Goal: Information Seeking & Learning: Check status

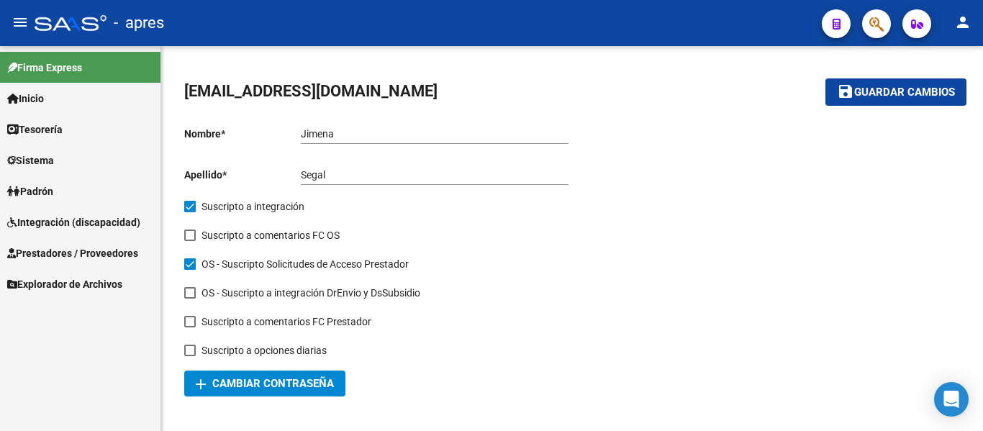
click at [101, 231] on link "Integración (discapacidad)" at bounding box center [80, 221] width 160 height 31
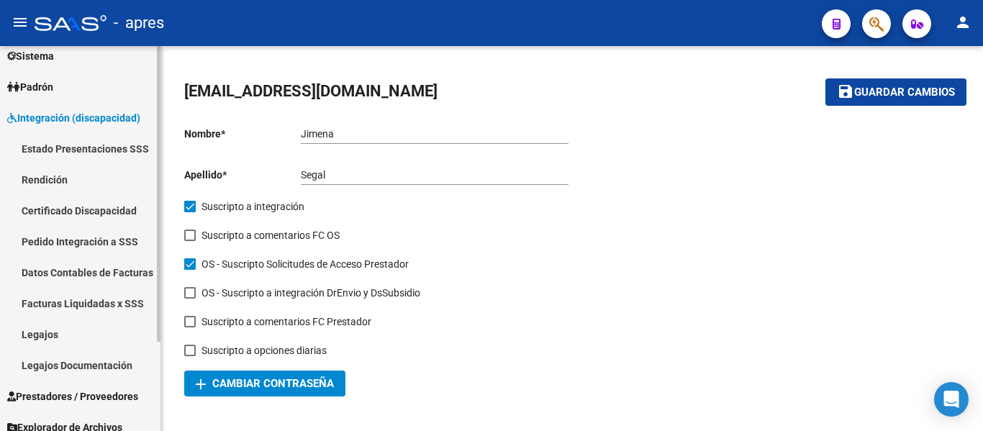
scroll to position [116, 0]
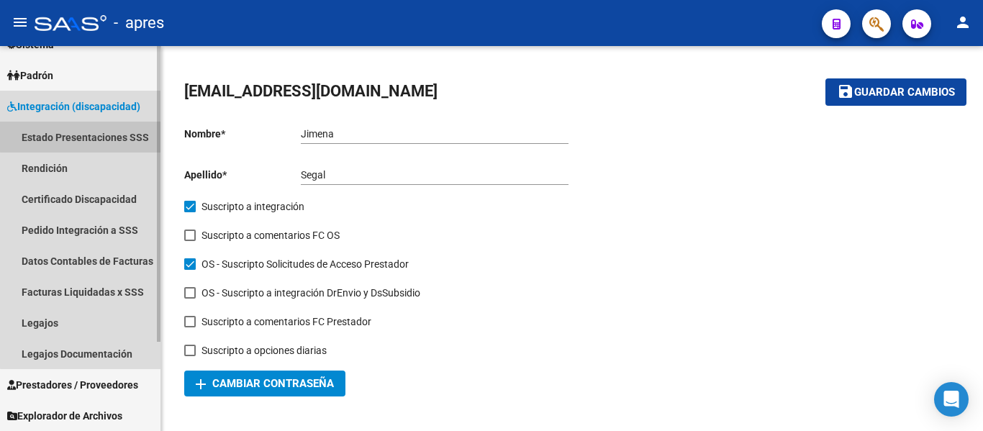
click at [109, 135] on link "Estado Presentaciones SSS" at bounding box center [80, 137] width 160 height 31
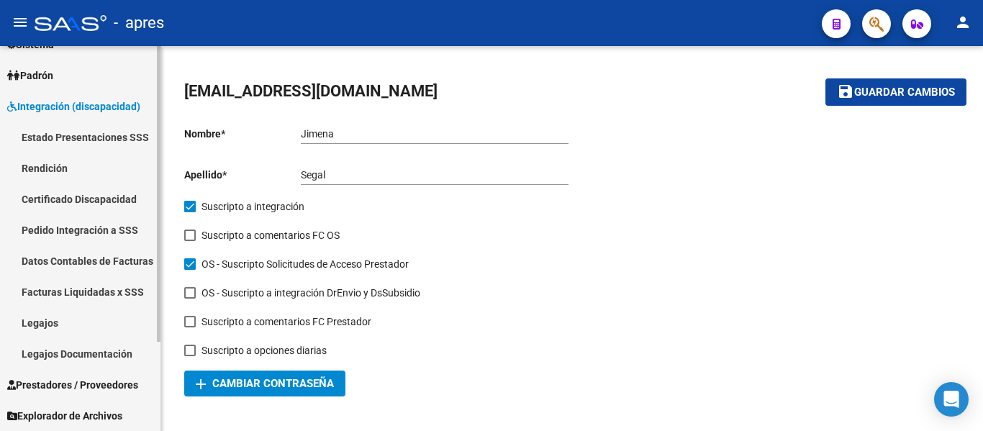
click at [127, 100] on span "Integración (discapacidad)" at bounding box center [73, 107] width 133 height 16
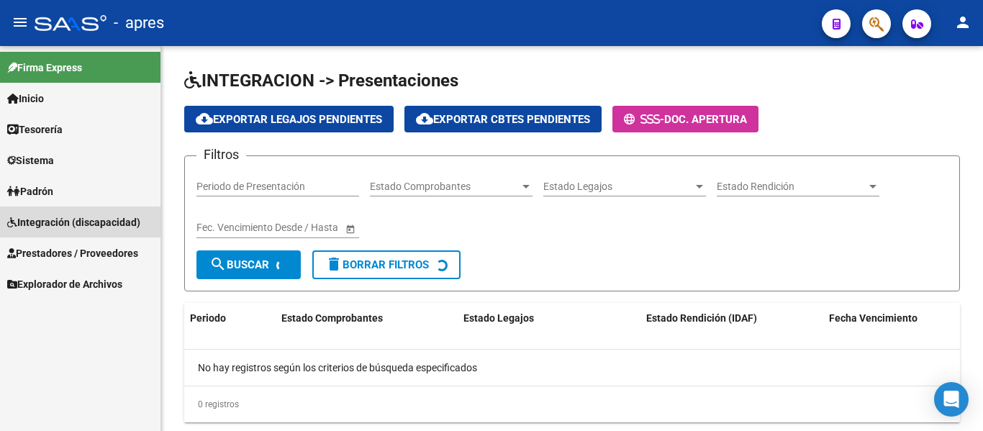
click at [106, 224] on span "Integración (discapacidad)" at bounding box center [73, 222] width 133 height 16
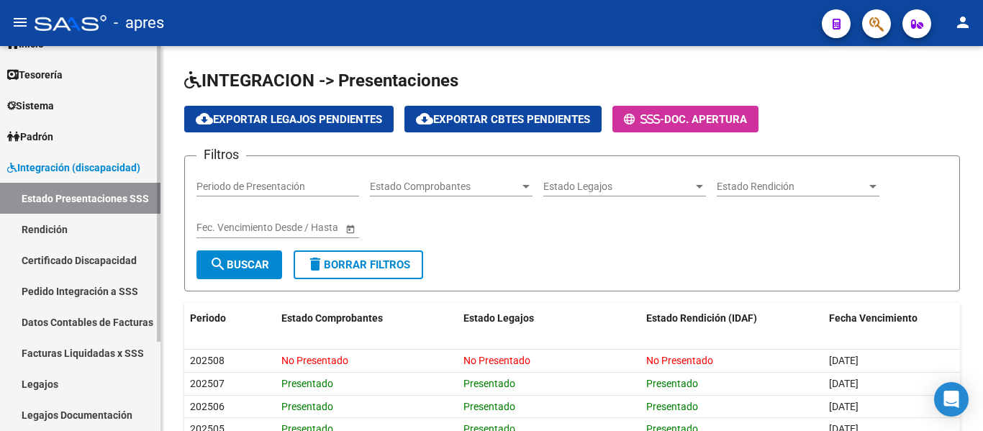
scroll to position [116, 0]
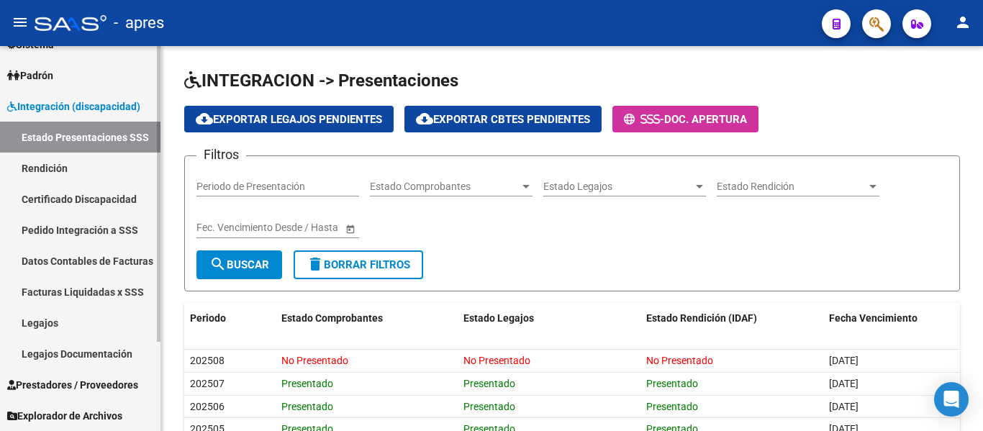
click at [132, 108] on span "Integración (discapacidad)" at bounding box center [73, 107] width 133 height 16
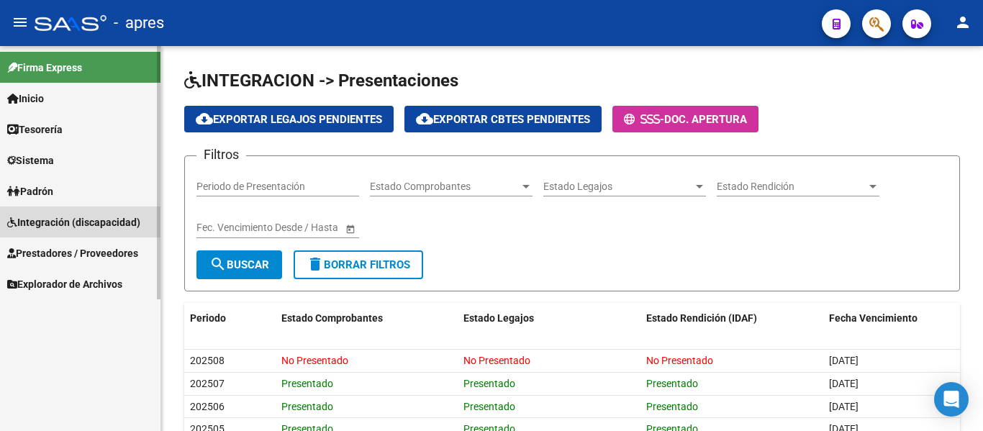
scroll to position [0, 0]
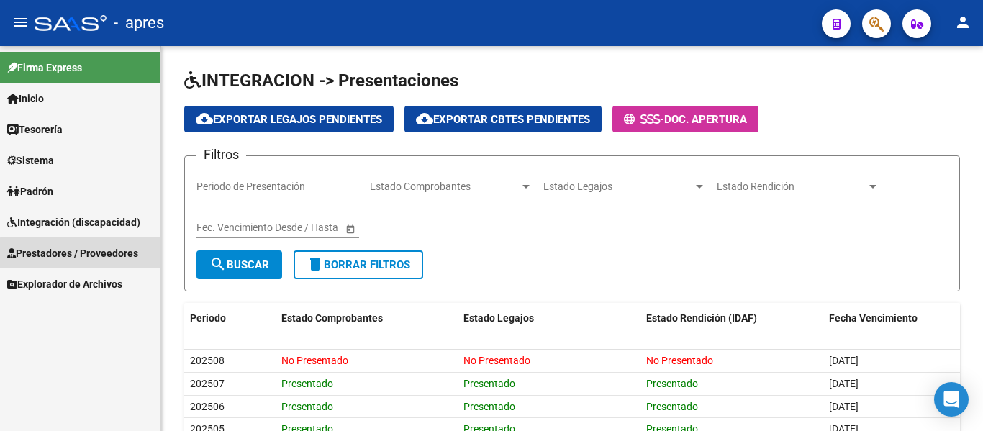
click at [91, 258] on span "Prestadores / Proveedores" at bounding box center [72, 253] width 131 height 16
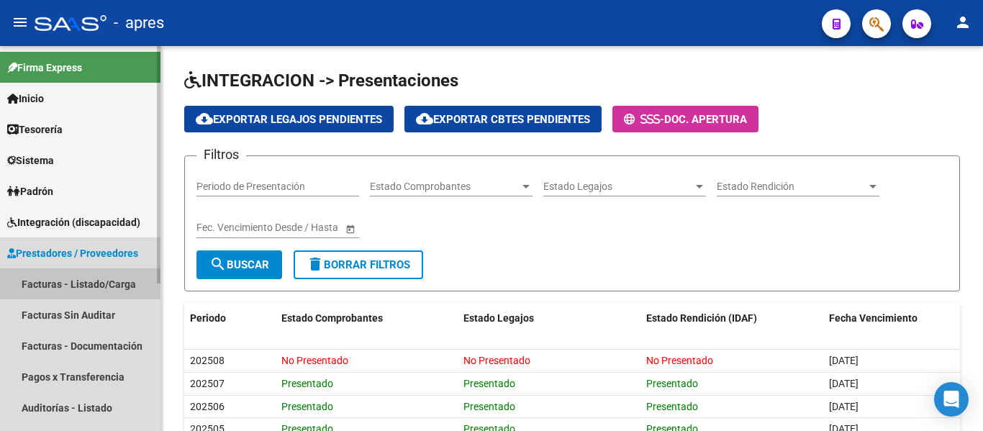
click at [96, 279] on link "Facturas - Listado/Carga" at bounding box center [80, 283] width 160 height 31
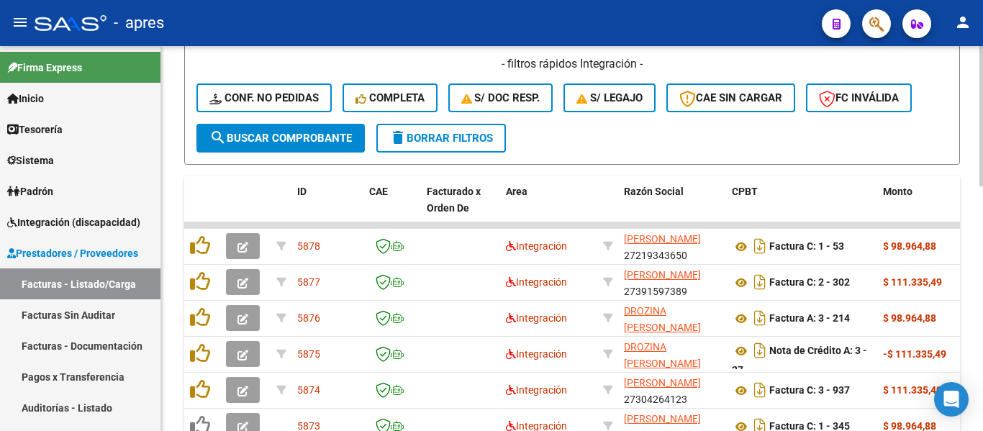
scroll to position [504, 0]
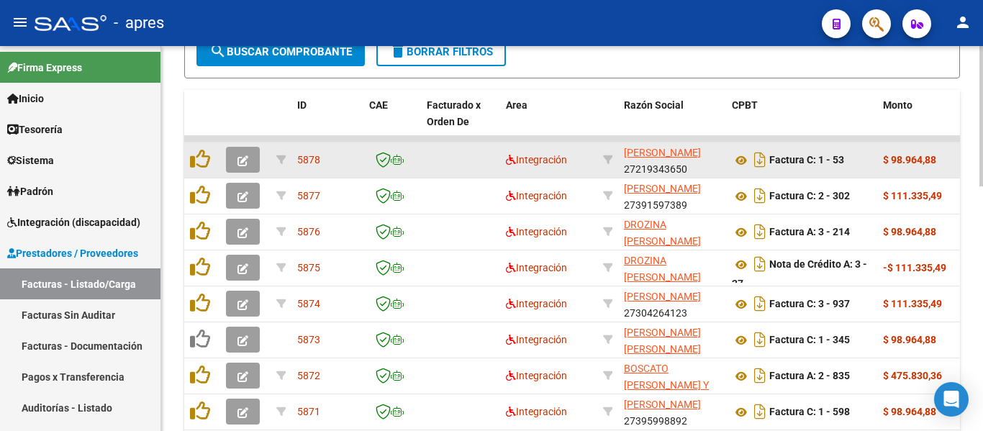
click at [248, 165] on button "button" at bounding box center [243, 160] width 34 height 26
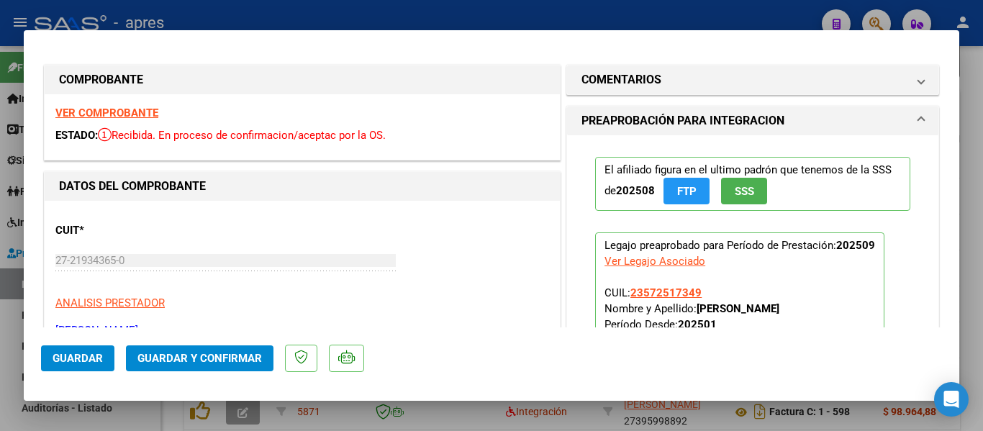
scroll to position [0, 0]
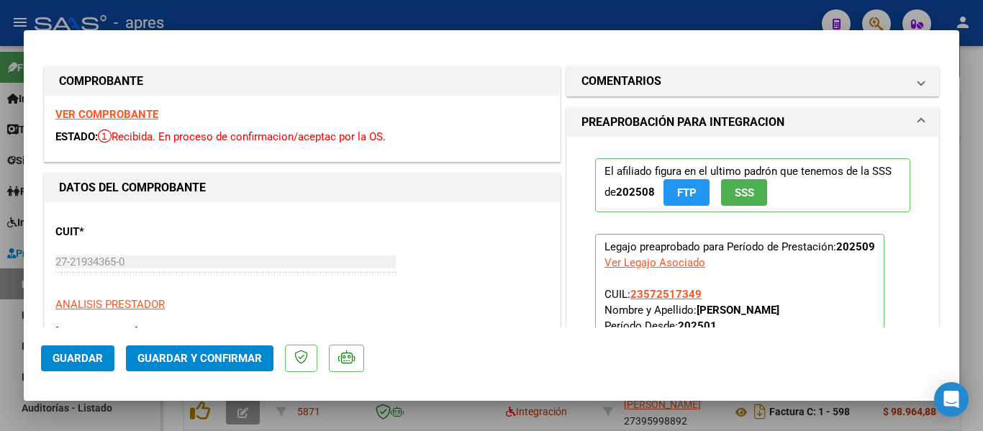
click at [132, 114] on strong "VER COMPROBANTE" at bounding box center [106, 114] width 103 height 13
click at [964, 267] on div at bounding box center [491, 215] width 983 height 431
type input "$ 0,00"
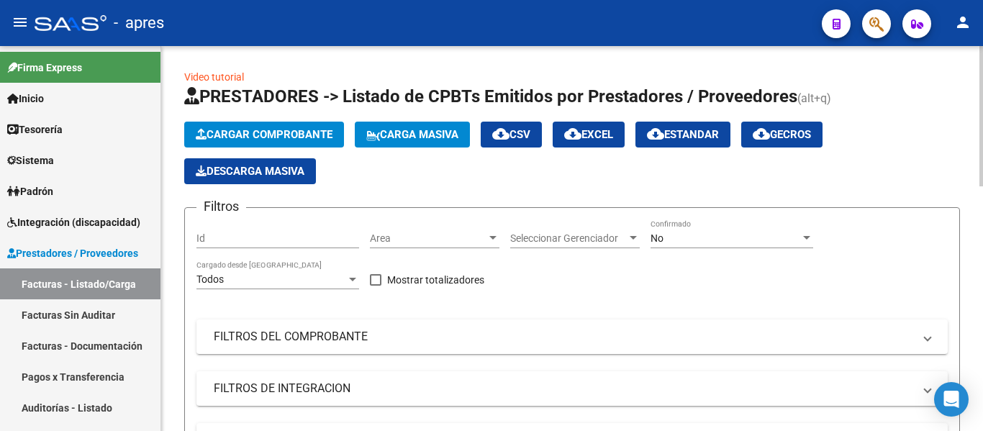
click at [435, 238] on span "Area" at bounding box center [428, 238] width 117 height 12
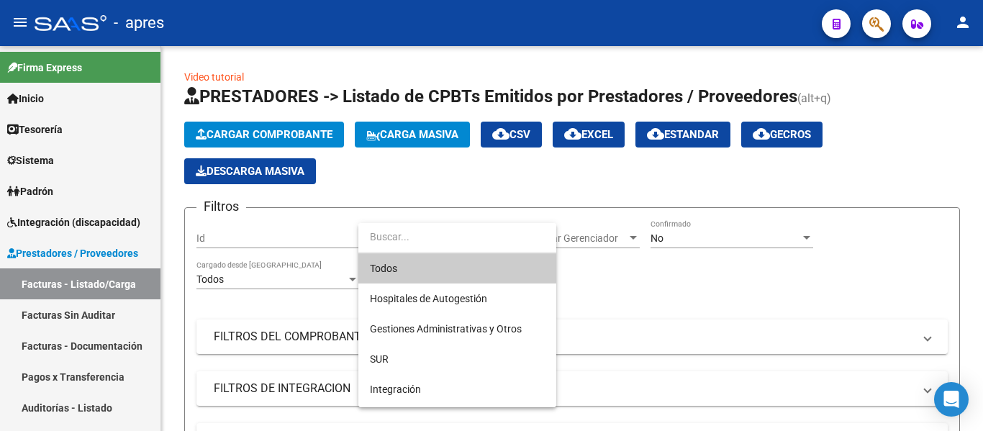
click at [454, 262] on span "Todos" at bounding box center [457, 268] width 175 height 30
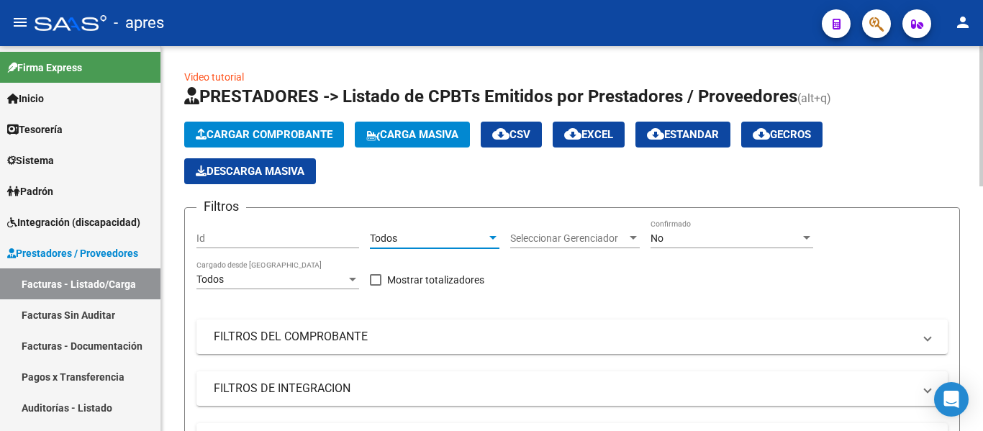
click at [598, 234] on span "Seleccionar Gerenciador" at bounding box center [568, 238] width 117 height 12
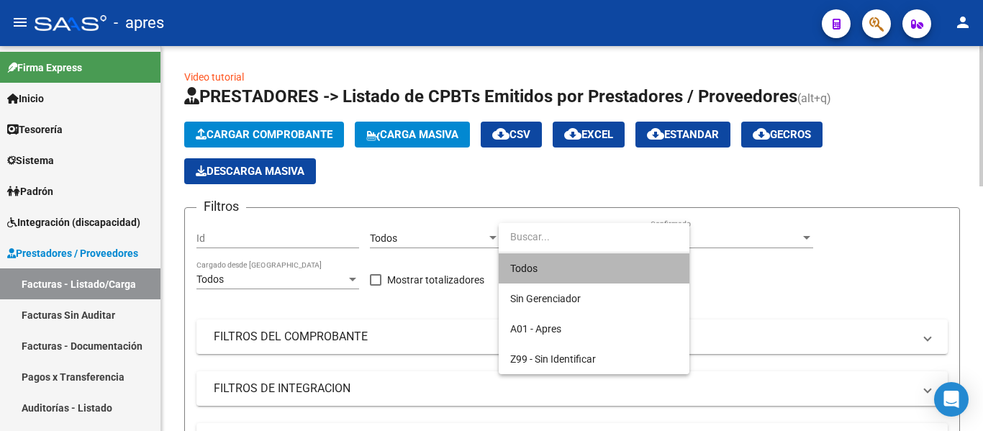
drag, startPoint x: 530, startPoint y: 263, endPoint x: 660, endPoint y: 232, distance: 132.9
click at [530, 263] on span "Todos" at bounding box center [594, 268] width 168 height 30
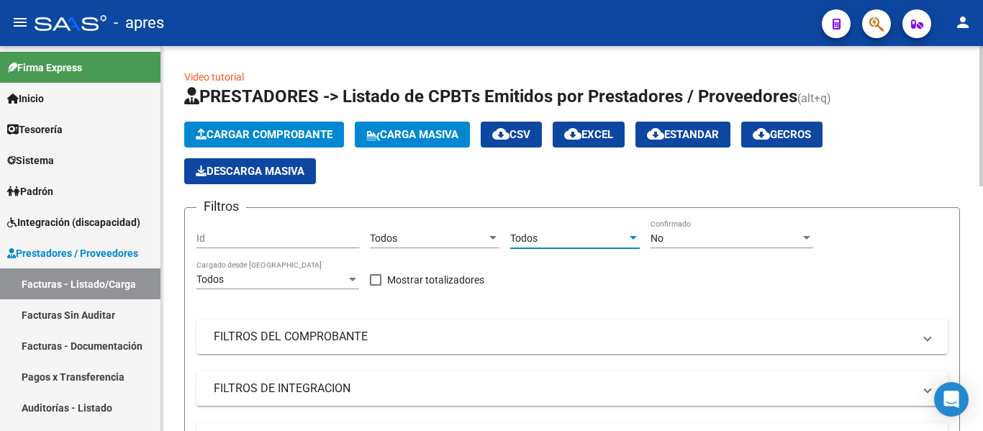
click at [691, 232] on div "No" at bounding box center [725, 238] width 150 height 12
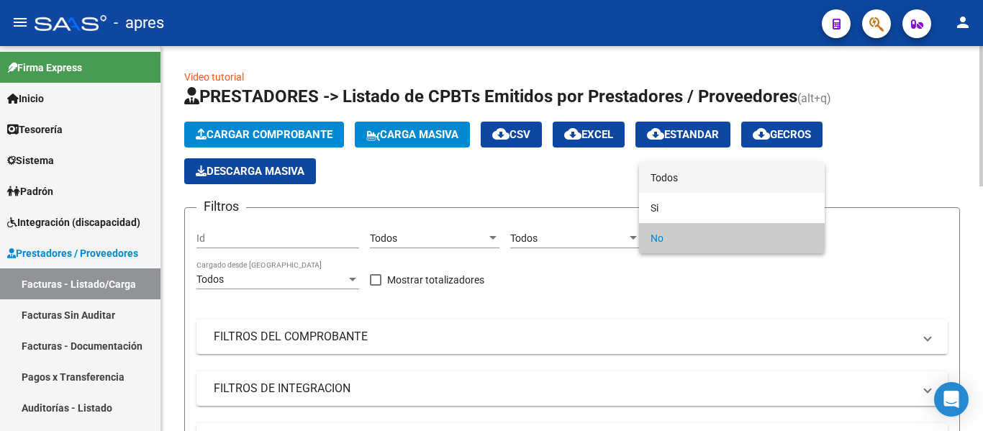
drag, startPoint x: 675, startPoint y: 176, endPoint x: 585, endPoint y: 236, distance: 108.3
click at [675, 177] on span "Todos" at bounding box center [731, 178] width 163 height 30
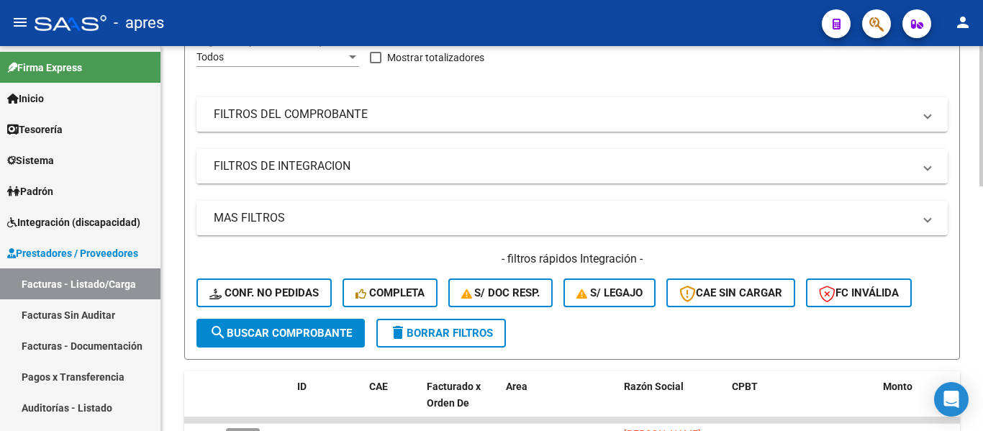
scroll to position [216, 0]
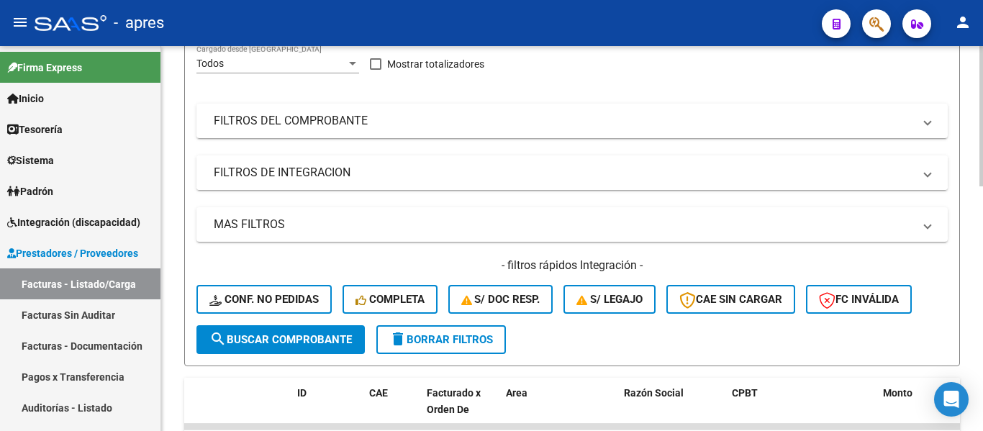
click at [273, 177] on mat-panel-title "FILTROS DE INTEGRACION" at bounding box center [563, 173] width 699 height 16
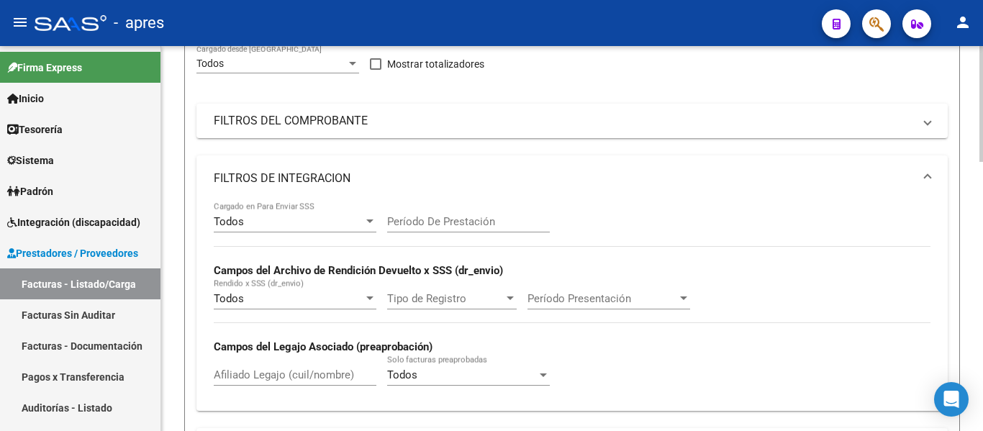
click at [240, 370] on input "Afiliado Legajo (cuil/nombre)" at bounding box center [295, 374] width 163 height 13
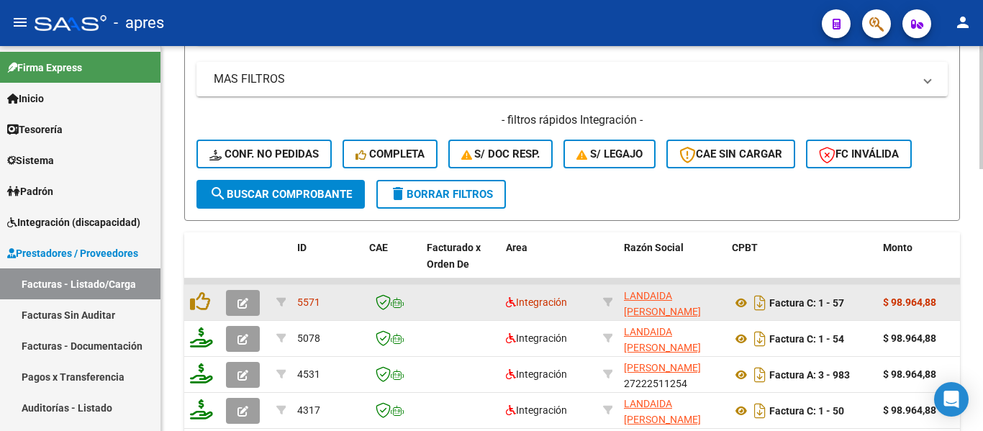
scroll to position [575, 0]
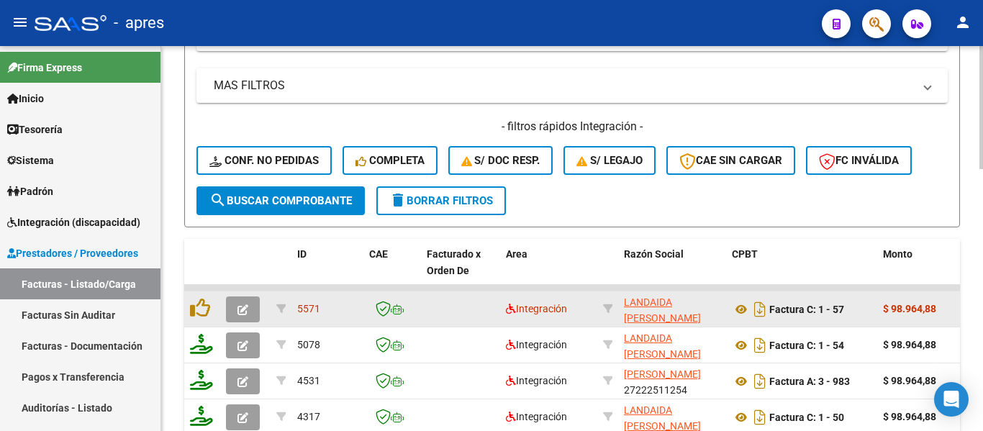
type input "segovia b"
click at [250, 310] on button "button" at bounding box center [243, 309] width 34 height 26
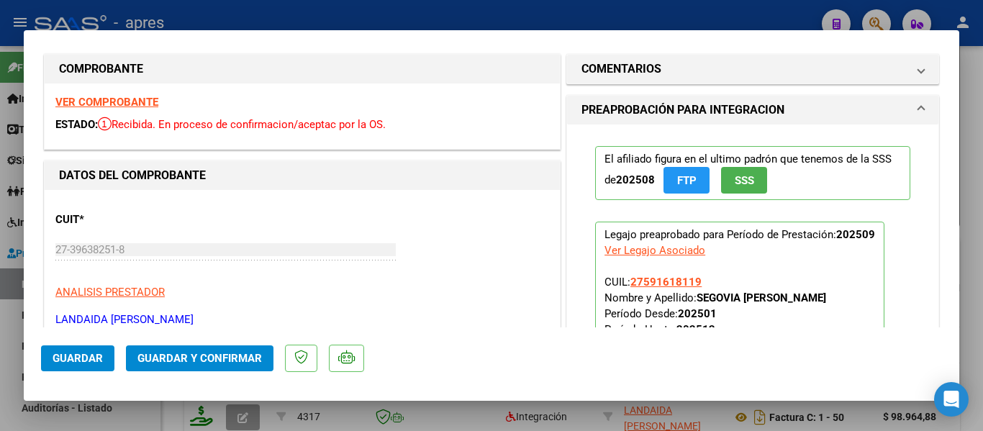
scroll to position [0, 0]
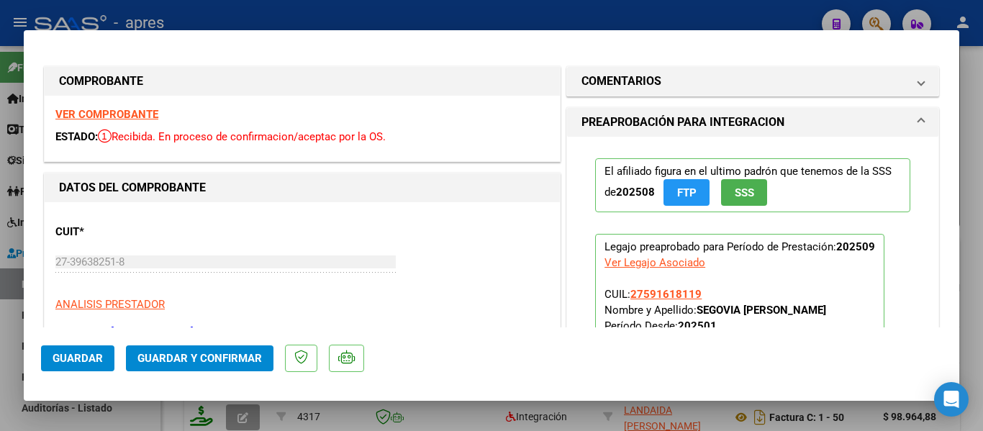
click at [126, 117] on strong "VER COMPROBANTE" at bounding box center [106, 114] width 103 height 13
click at [339, 421] on div at bounding box center [491, 215] width 983 height 431
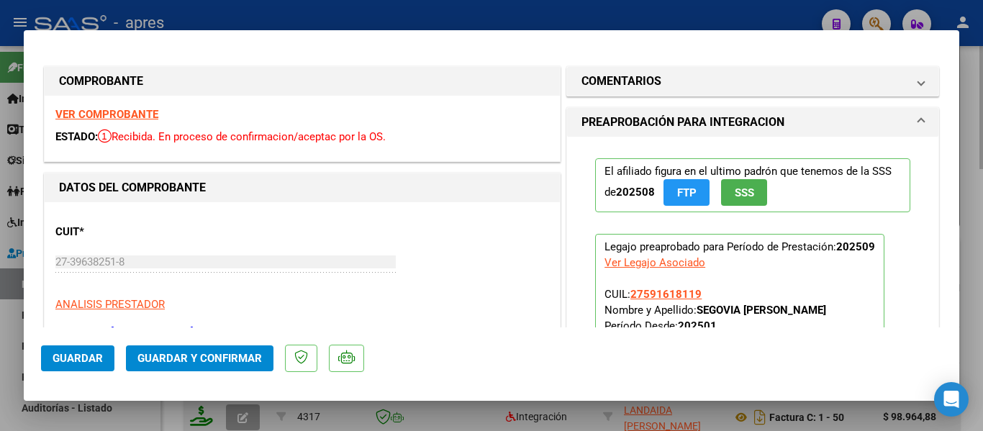
type input "$ 0,00"
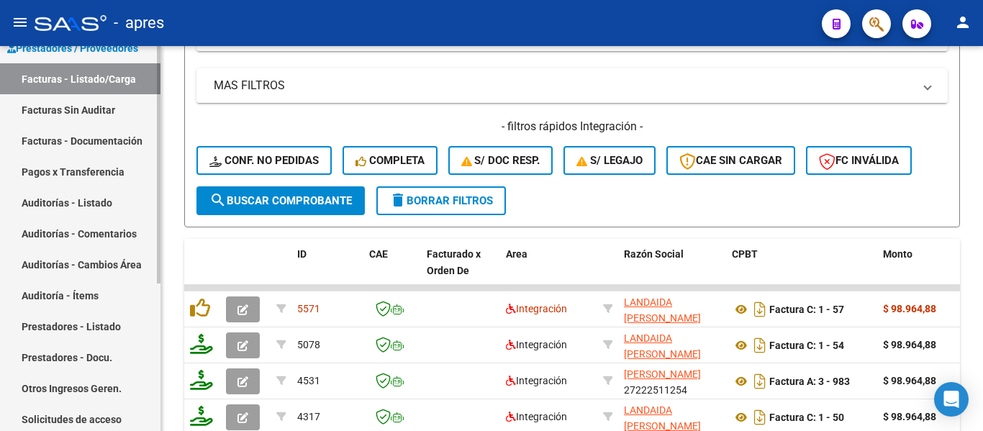
scroll to position [240, 0]
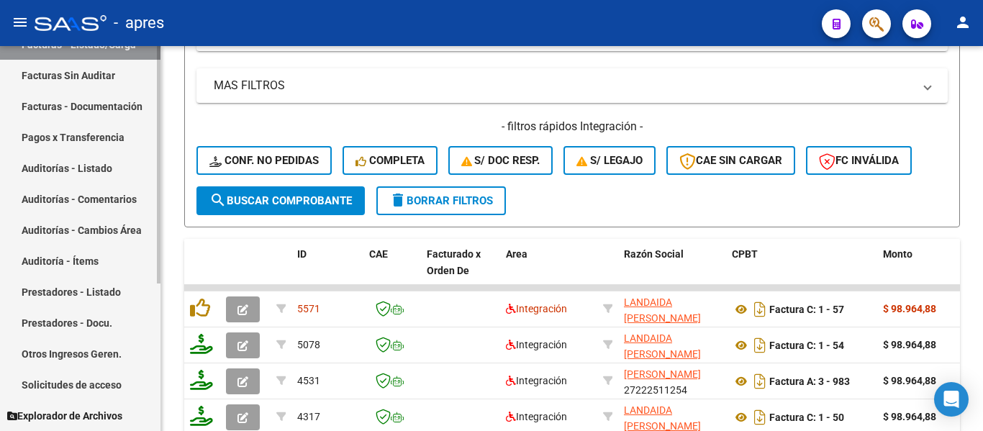
click at [101, 318] on link "Prestadores - Docu." at bounding box center [80, 322] width 160 height 31
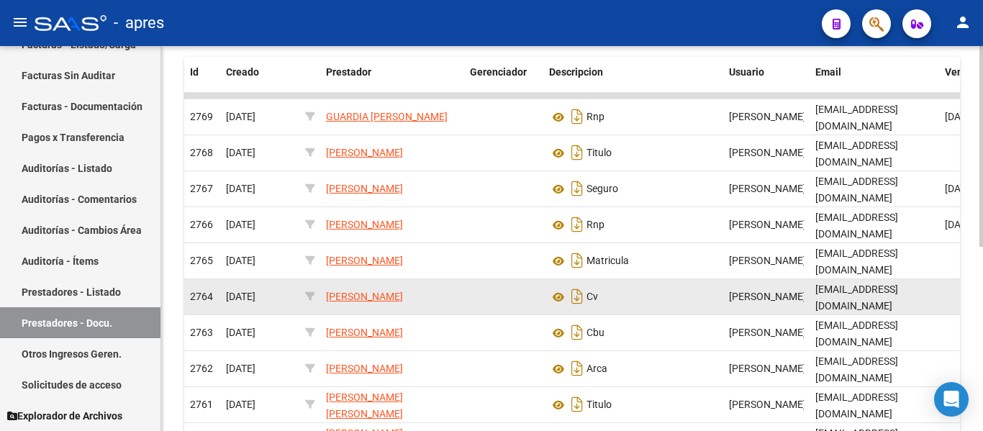
scroll to position [209, 0]
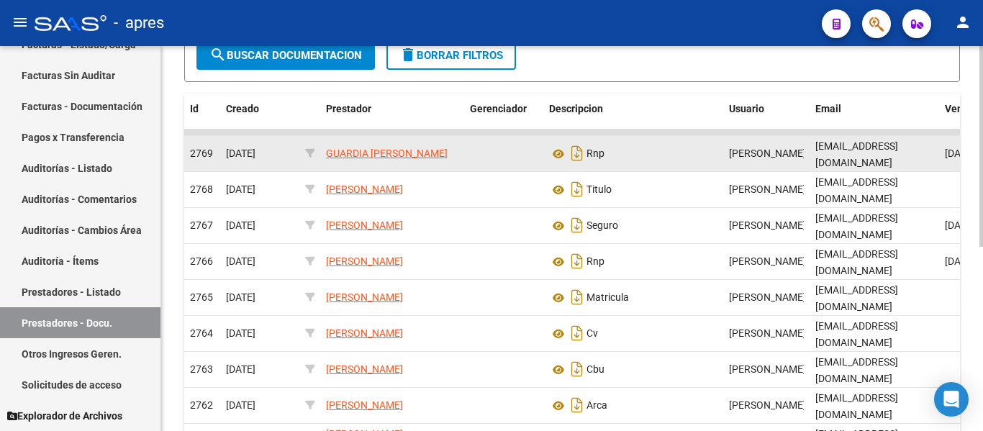
click at [806, 151] on datatable-body-cell "[PERSON_NAME]" at bounding box center [766, 153] width 86 height 35
click at [349, 145] on app-link-go-to "GUARDIA [PERSON_NAME]" at bounding box center [387, 153] width 122 height 17
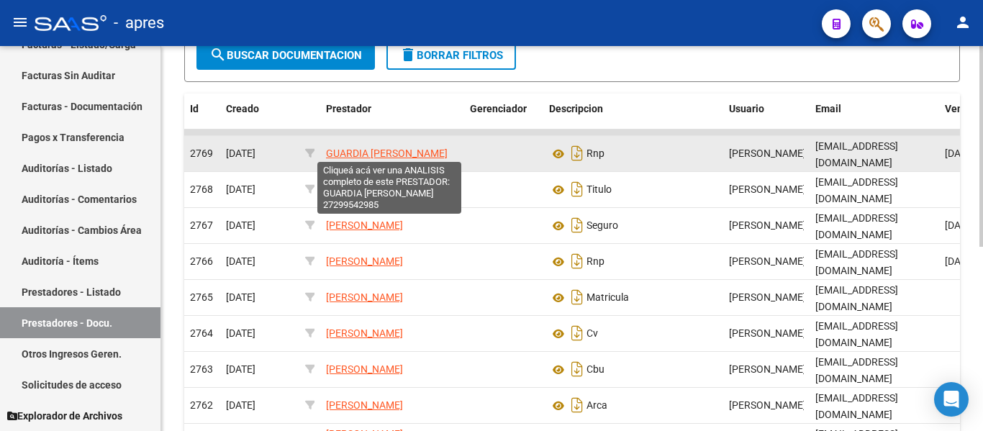
click at [355, 150] on span "GUARDIA [PERSON_NAME]" at bounding box center [387, 153] width 122 height 12
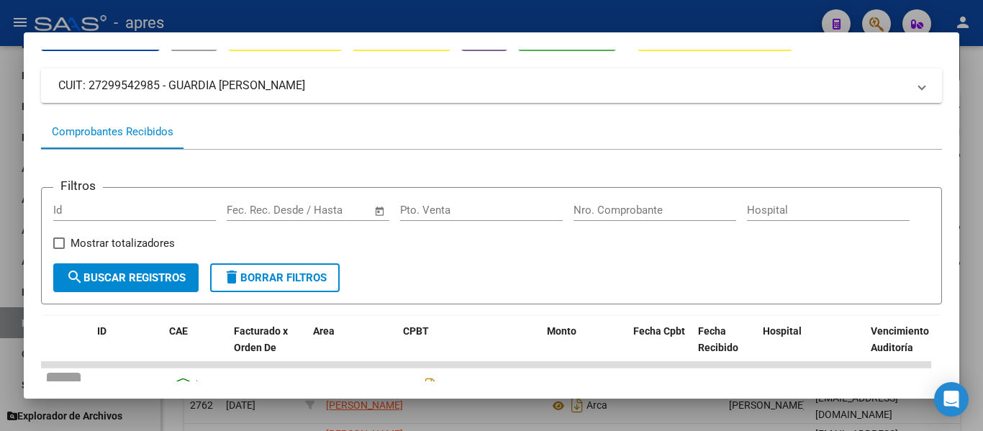
scroll to position [42, 0]
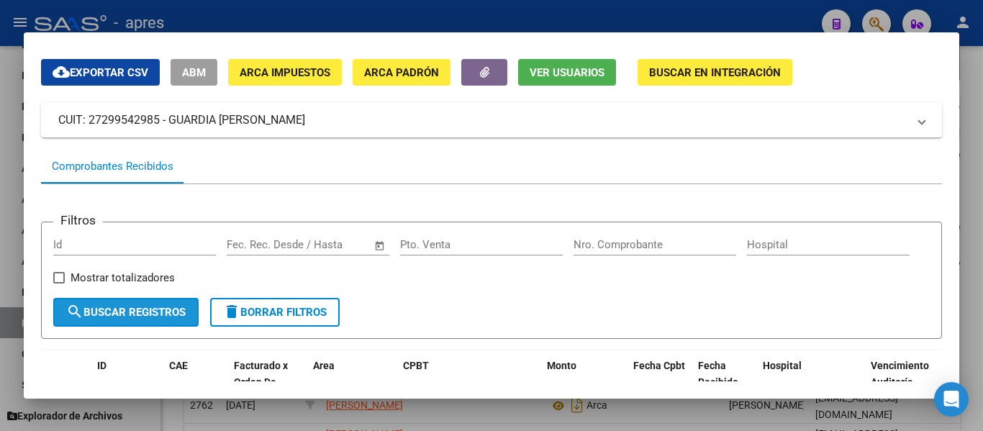
click at [110, 309] on button "search Buscar Registros" at bounding box center [125, 312] width 145 height 29
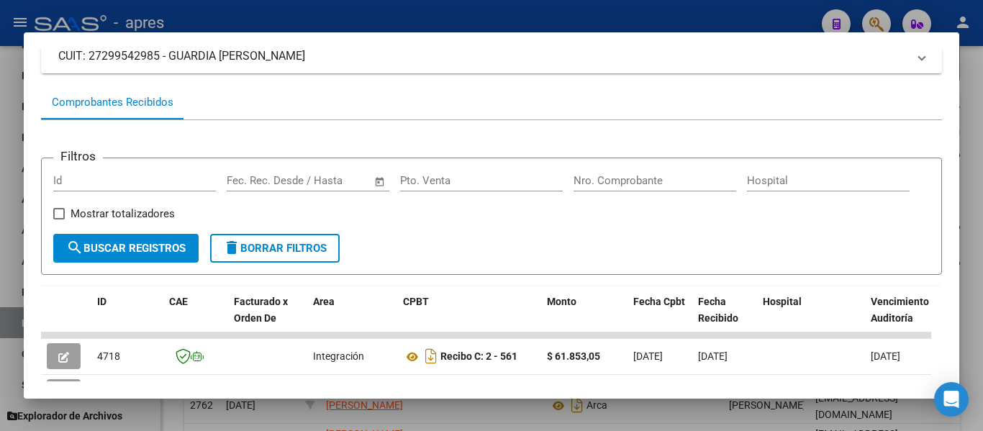
scroll to position [329, 0]
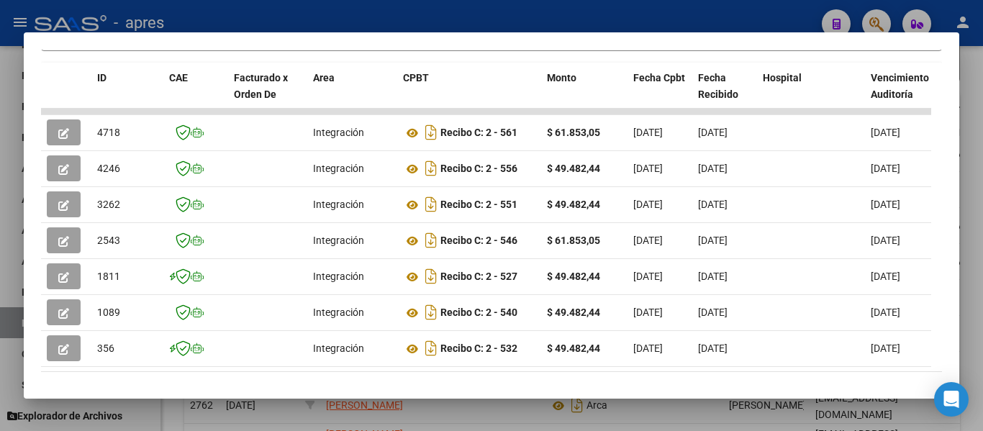
click at [0, 399] on div at bounding box center [491, 215] width 983 height 431
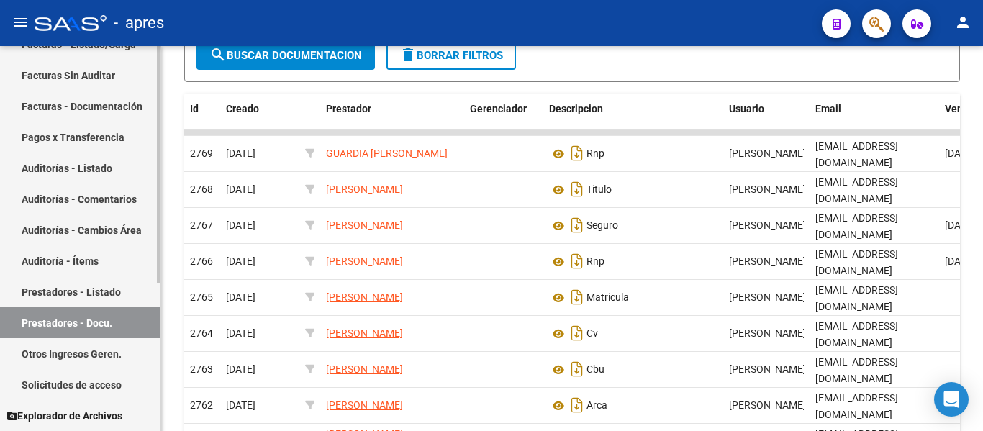
click at [115, 281] on link "Prestadores - Listado" at bounding box center [80, 291] width 160 height 31
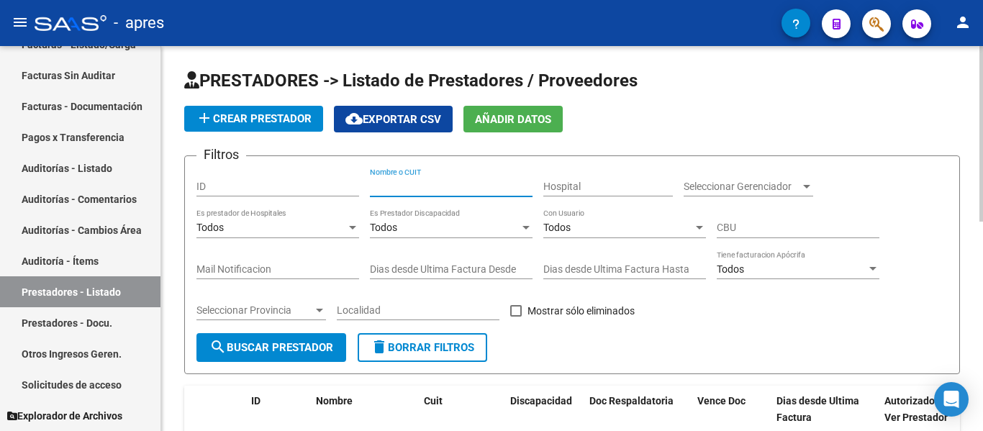
click at [430, 186] on input "Nombre o CUIT" at bounding box center [451, 187] width 163 height 12
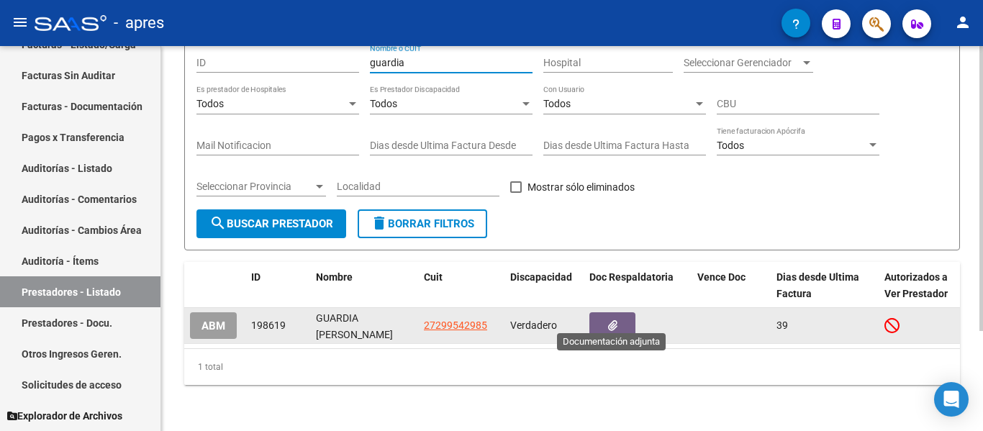
type input "guardia"
click at [626, 312] on button "button" at bounding box center [612, 325] width 46 height 27
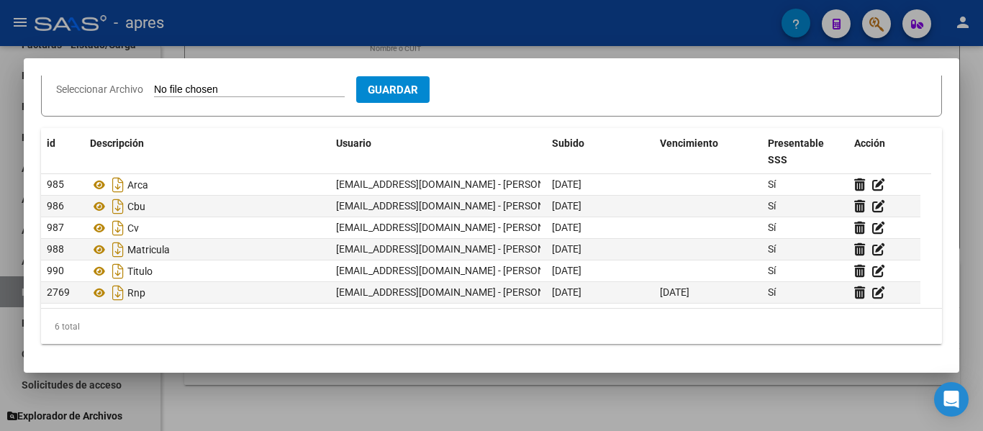
scroll to position [179, 0]
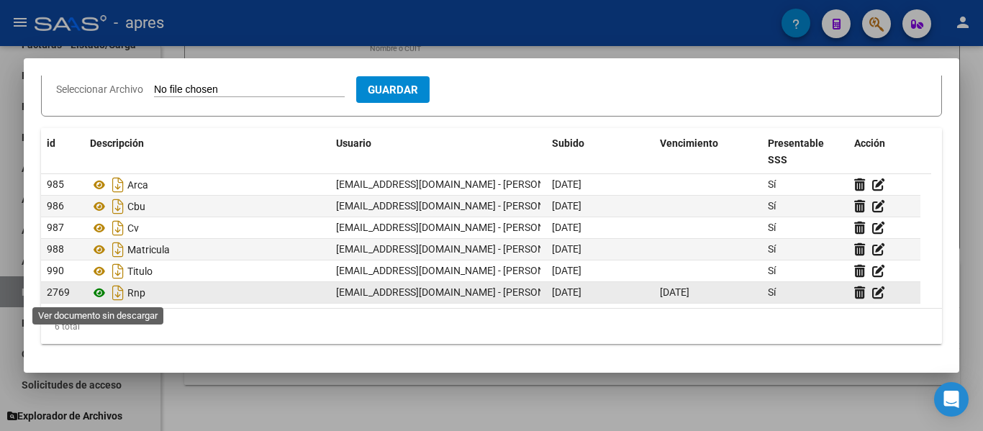
click at [101, 294] on icon at bounding box center [99, 292] width 19 height 17
